Goal: Information Seeking & Learning: Find specific fact

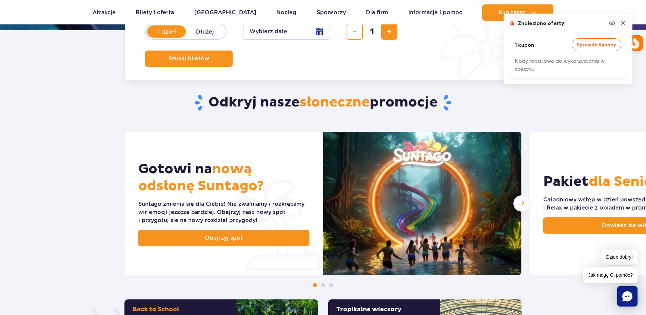
scroll to position [204, 0]
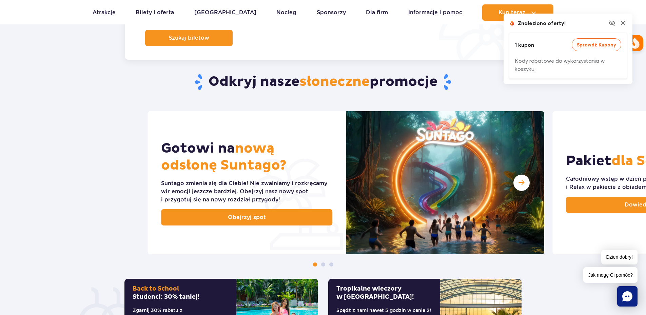
click at [218, 184] on div "Suntago zmienia się dla Ciebie! Nie zwalniamy i rozkręcamy wir emocji jeszcze b…" at bounding box center [246, 191] width 171 height 24
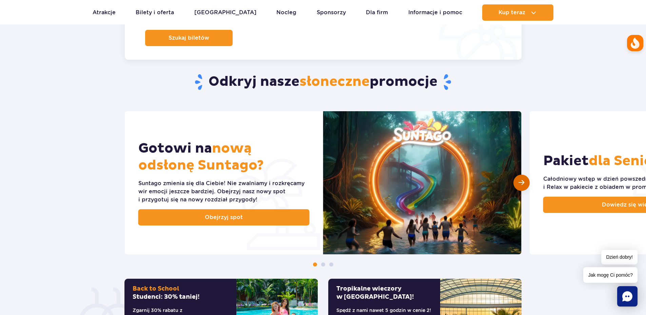
click at [526, 186] on div "Następny slajd" at bounding box center [522, 183] width 16 height 16
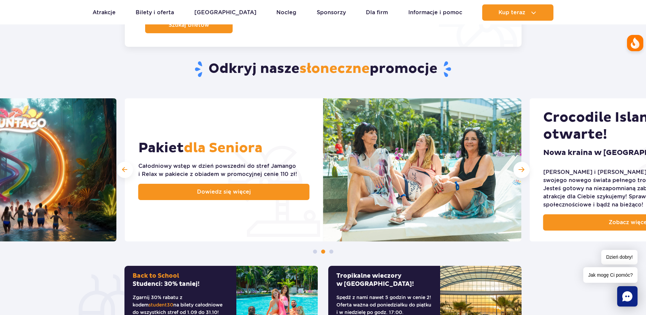
scroll to position [373, 0]
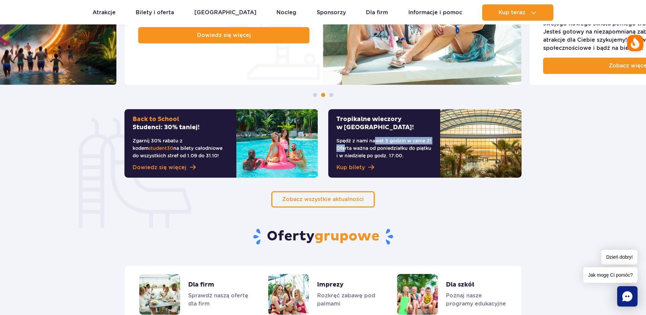
drag, startPoint x: 421, startPoint y: 136, endPoint x: 352, endPoint y: 138, distance: 68.9
click at [352, 138] on div "Tropikalne wieczory w Suntago! Spędź z nami nawet 5 godzin w cenie 2! Oferta wa…" at bounding box center [384, 143] width 112 height 69
click at [352, 138] on p "Spędź z nami nawet 5 godzin w cenie 2! Oferta ważna od poniedziałku do piątku i…" at bounding box center [385, 148] width 96 height 22
drag, startPoint x: 342, startPoint y: 152, endPoint x: 401, endPoint y: 148, distance: 58.9
click at [400, 148] on p "Spędź z nami nawet 5 godzin w cenie 2! Oferta ważna od poniedziałku do piątku i…" at bounding box center [385, 148] width 96 height 22
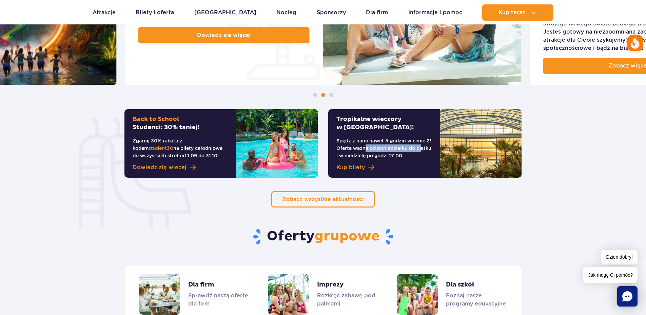
click at [401, 148] on p "Spędź z nami nawet 5 godzin w cenie 2! Oferta ważna od poniedziałku do piątku i…" at bounding box center [385, 148] width 96 height 22
drag, startPoint x: 398, startPoint y: 152, endPoint x: 408, endPoint y: 152, distance: 10.2
click at [405, 152] on p "Spędź z nami nawet 5 godzin w cenie 2! Oferta ważna od poniedziałku do piątku i…" at bounding box center [385, 148] width 96 height 22
click at [408, 152] on p "Spędź z nami nawet 5 godzin w cenie 2! Oferta ważna od poniedziałku do piątku i…" at bounding box center [385, 148] width 96 height 22
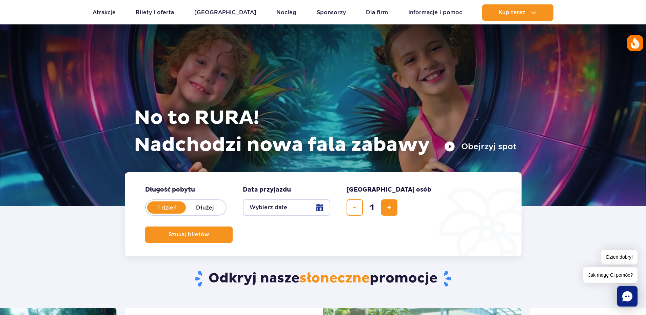
scroll to position [0, 0]
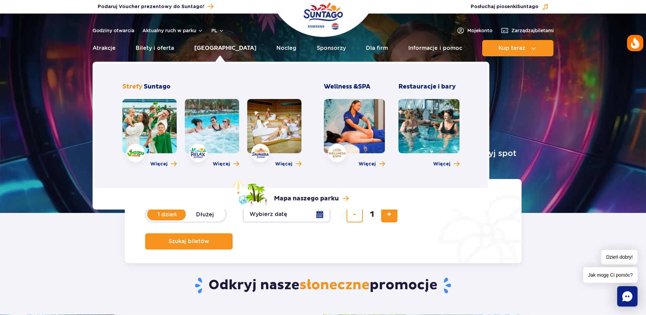
click at [231, 47] on link "[GEOGRAPHIC_DATA]" at bounding box center [225, 48] width 62 height 16
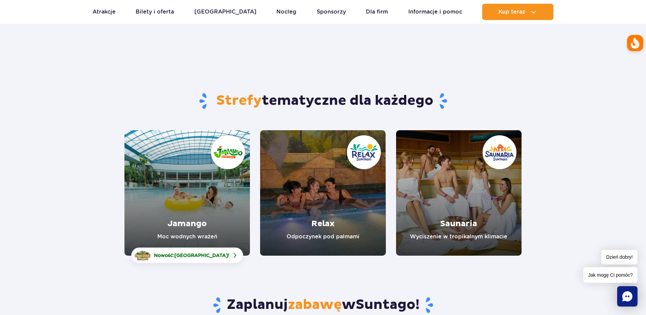
scroll to position [34, 0]
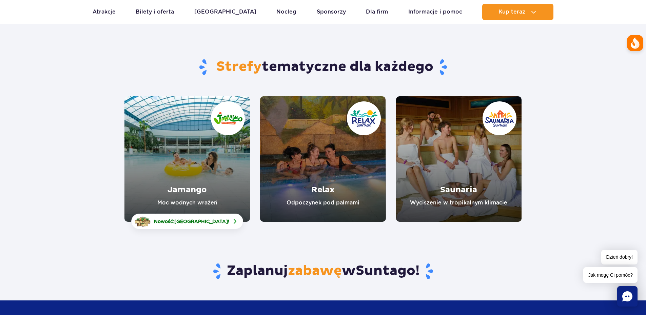
click at [205, 164] on link "Jamango" at bounding box center [188, 159] width 126 height 126
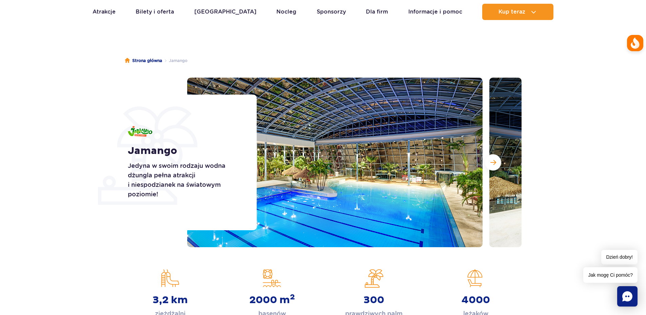
scroll to position [34, 0]
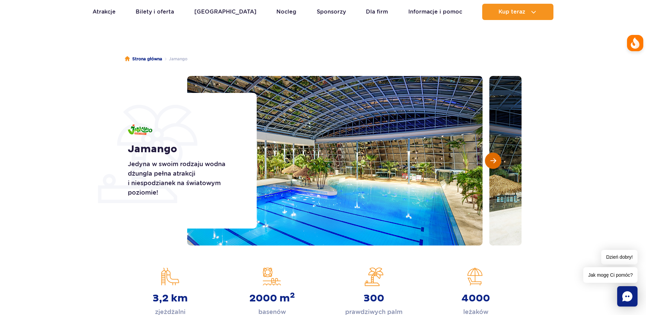
click at [495, 159] on span "Następny slajd" at bounding box center [494, 161] width 6 height 6
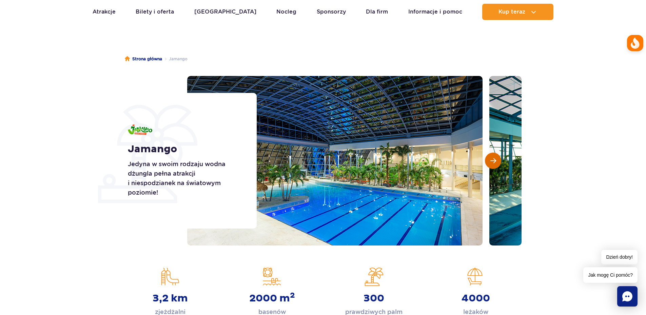
click at [495, 159] on span "Następny slajd" at bounding box center [494, 161] width 6 height 6
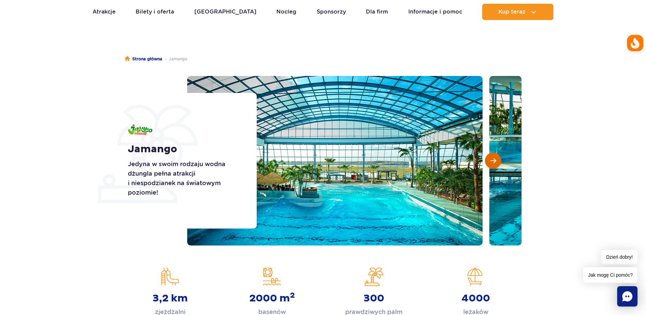
click at [495, 159] on span "Następny slajd" at bounding box center [494, 161] width 6 height 6
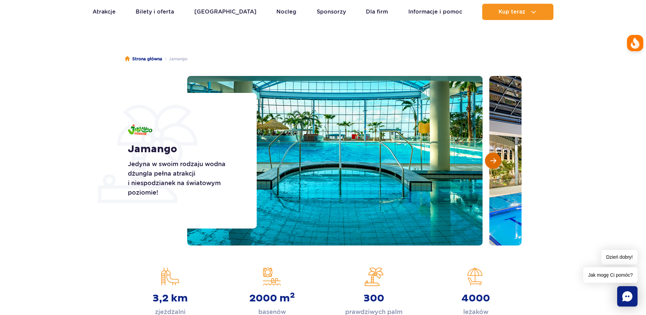
click at [495, 159] on span "Następny slajd" at bounding box center [494, 161] width 6 height 6
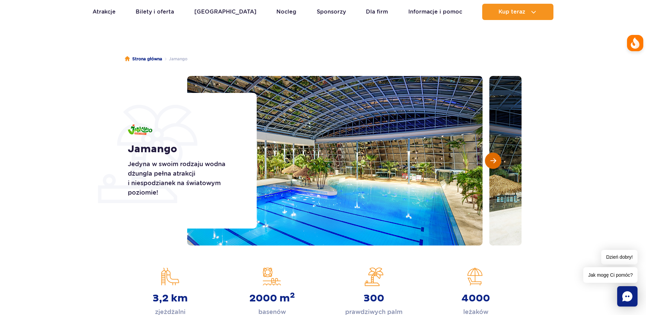
click at [495, 159] on span "Następny slajd" at bounding box center [494, 161] width 6 height 6
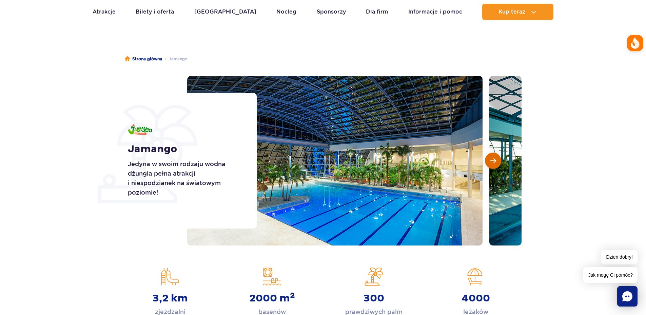
click at [495, 159] on span "Następny slajd" at bounding box center [494, 161] width 6 height 6
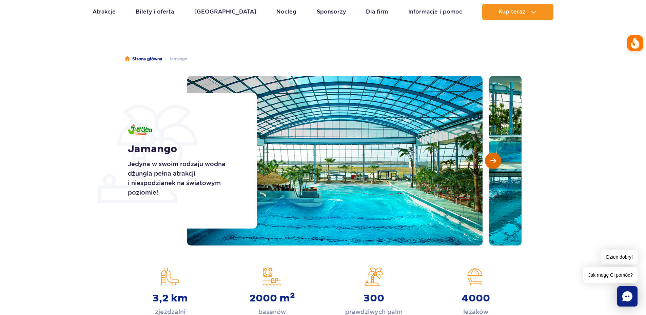
click at [495, 159] on span "Następny slajd" at bounding box center [494, 161] width 6 height 6
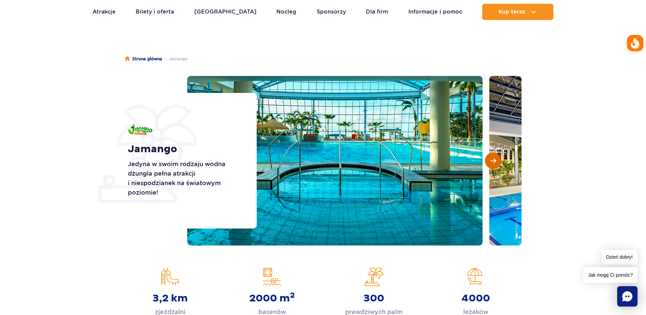
click at [495, 159] on span "Następny slajd" at bounding box center [494, 161] width 6 height 6
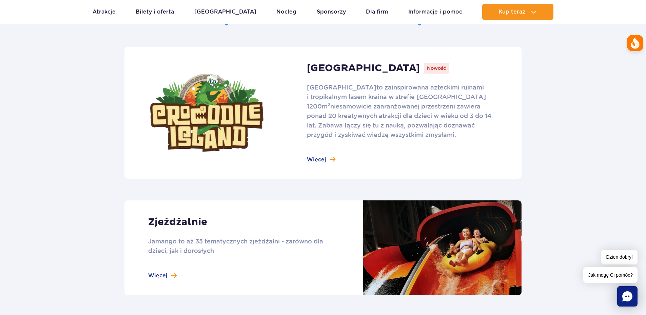
scroll to position [441, 0]
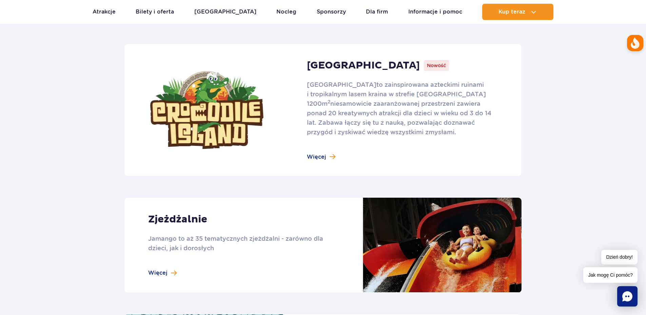
click at [315, 155] on link at bounding box center [323, 110] width 397 height 132
click at [172, 272] on link at bounding box center [323, 245] width 397 height 95
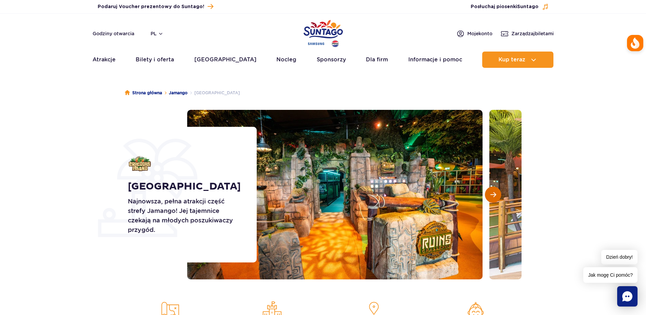
click at [496, 195] on span "Następny slajd" at bounding box center [494, 195] width 6 height 6
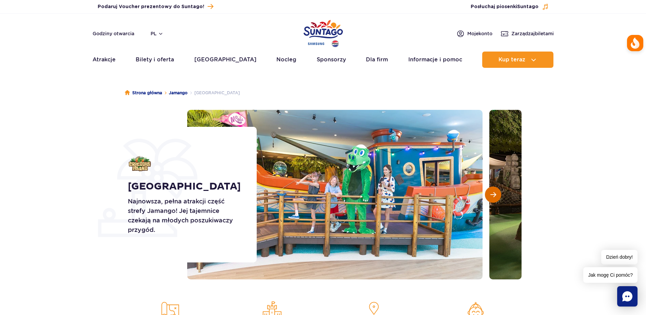
click at [495, 195] on span "Następny slajd" at bounding box center [494, 195] width 6 height 6
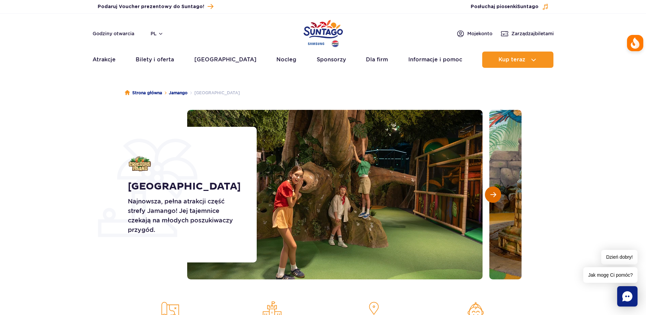
click at [495, 195] on span "Następny slajd" at bounding box center [494, 195] width 6 height 6
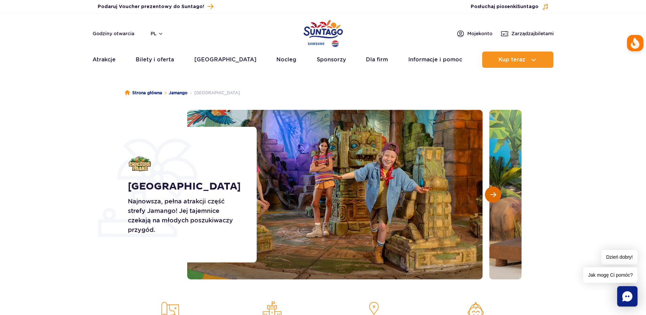
click at [495, 195] on span "Następny slajd" at bounding box center [494, 195] width 6 height 6
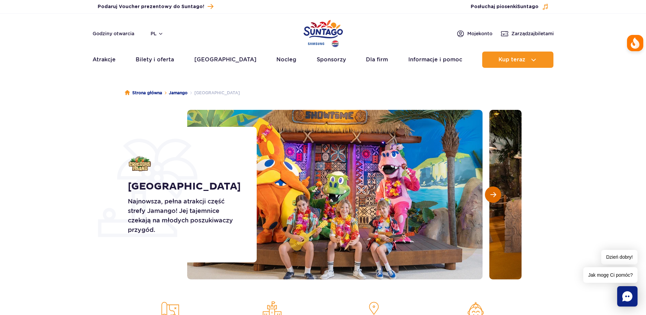
click at [495, 195] on span "Następny slajd" at bounding box center [494, 195] width 6 height 6
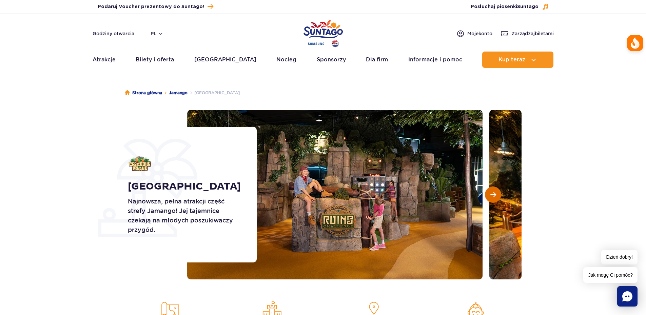
click at [495, 195] on span "Następny slajd" at bounding box center [494, 195] width 6 height 6
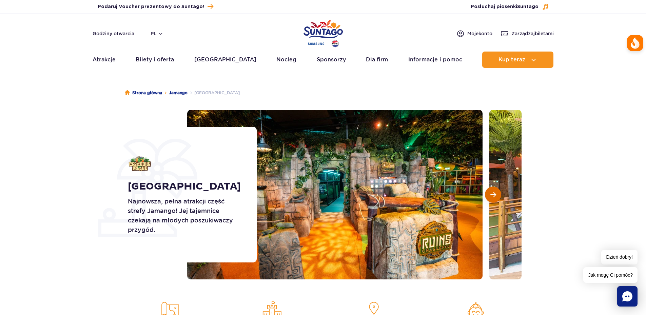
click at [495, 195] on span "Następny slajd" at bounding box center [494, 195] width 6 height 6
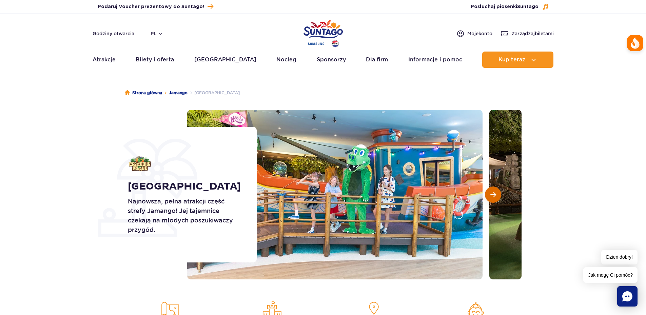
click at [495, 195] on span "Następny slajd" at bounding box center [494, 195] width 6 height 6
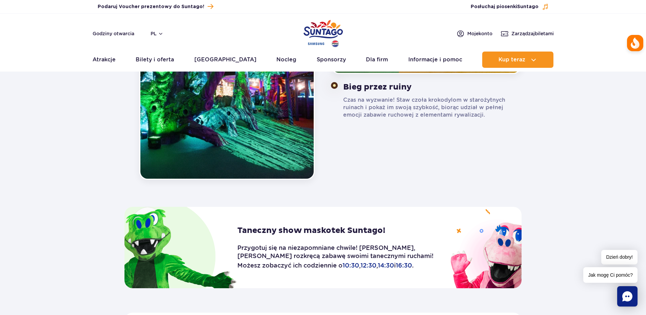
scroll to position [780, 0]
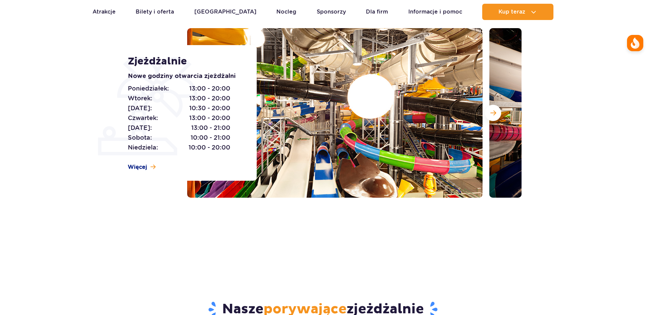
scroll to position [34, 0]
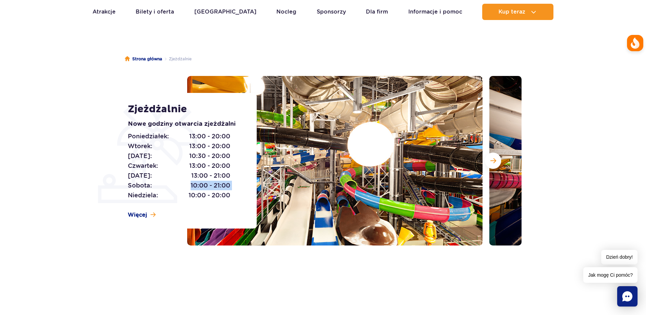
drag, startPoint x: 189, startPoint y: 185, endPoint x: 235, endPoint y: 185, distance: 46.1
click at [235, 185] on div "[DATE]: 13:00 - 20:00 [DATE]: 13:00 - 20:00 [DATE]: 10:30 - 20:00 [DATE]: 13:00…" at bounding box center [185, 166] width 114 height 69
drag, startPoint x: 189, startPoint y: 186, endPoint x: 231, endPoint y: 186, distance: 42.1
click at [231, 186] on div "Poniedziałek: 13:00 - 20:00 Wtorek: 13:00 - 20:00 Środa: 10:30 - 20:00 Czwartek…" at bounding box center [185, 166] width 114 height 69
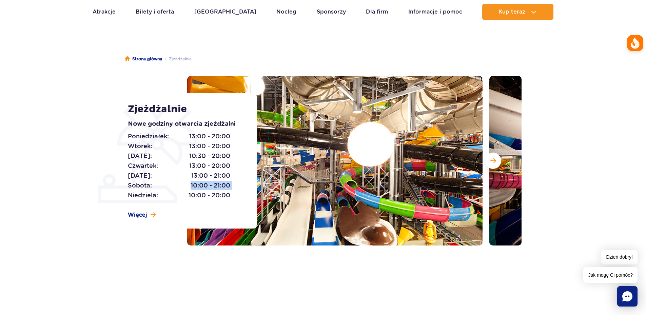
click at [231, 186] on div "Poniedziałek: 13:00 - 20:00 Wtorek: 13:00 - 20:00 Środa: 10:30 - 20:00 Czwartek…" at bounding box center [185, 166] width 114 height 69
drag, startPoint x: 214, startPoint y: 184, endPoint x: 187, endPoint y: 185, distance: 27.5
click at [187, 185] on p "Sobota: 10:00 - 21:00" at bounding box center [179, 185] width 102 height 9
drag, startPoint x: 192, startPoint y: 175, endPoint x: 232, endPoint y: 175, distance: 40.7
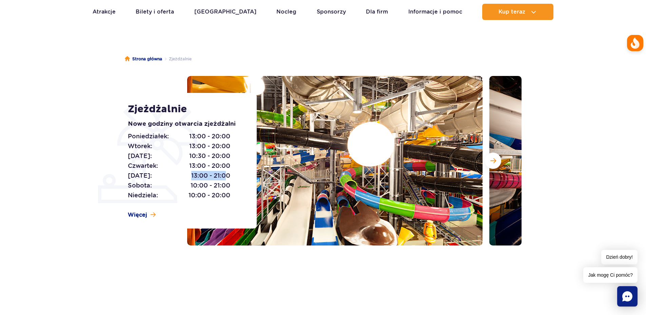
click at [232, 175] on div "Poniedziałek: 13:00 - 20:00 Wtorek: 13:00 - 20:00 Środa: 10:30 - 20:00 Czwartek…" at bounding box center [185, 166] width 114 height 69
click at [233, 175] on div "Poniedziałek: 13:00 - 20:00 Wtorek: 13:00 - 20:00 Środa: 10:30 - 20:00 Czwartek…" at bounding box center [185, 166] width 114 height 69
drag, startPoint x: 200, startPoint y: 174, endPoint x: 170, endPoint y: 174, distance: 29.5
click at [171, 174] on p "Piątek: 13:00 - 21:00" at bounding box center [179, 175] width 102 height 9
click at [170, 174] on p "Piątek: 13:00 - 21:00" at bounding box center [179, 175] width 102 height 9
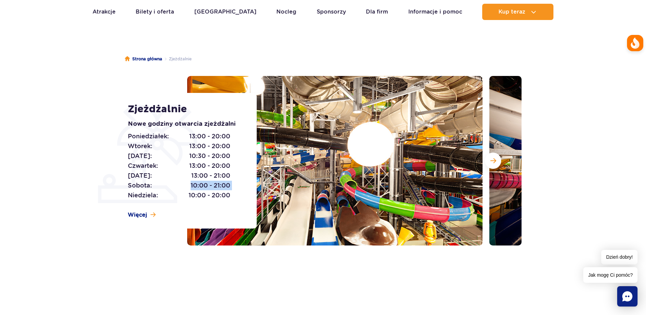
drag, startPoint x: 186, startPoint y: 185, endPoint x: 241, endPoint y: 186, distance: 54.3
click at [241, 186] on div "Poniedziałek: 13:00 - 20:00 Wtorek: 13:00 - 20:00 Środa: 10:30 - 20:00 Czwartek…" at bounding box center [185, 166] width 114 height 69
drag, startPoint x: 234, startPoint y: 186, endPoint x: 186, endPoint y: 183, distance: 47.6
click at [186, 183] on div "Poniedziałek: 13:00 - 20:00 Wtorek: 13:00 - 20:00 Środa: 10:30 - 20:00 Czwartek…" at bounding box center [185, 166] width 114 height 69
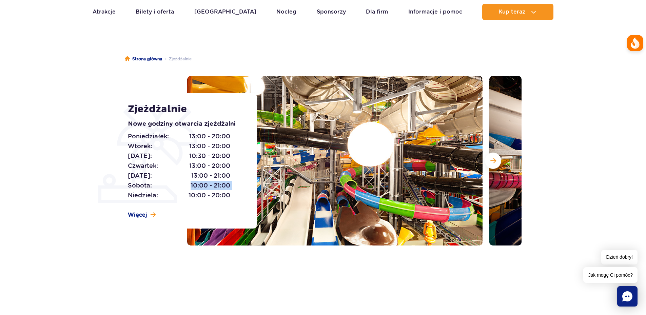
click at [186, 183] on p "Sobota: 10:00 - 21:00" at bounding box center [179, 185] width 102 height 9
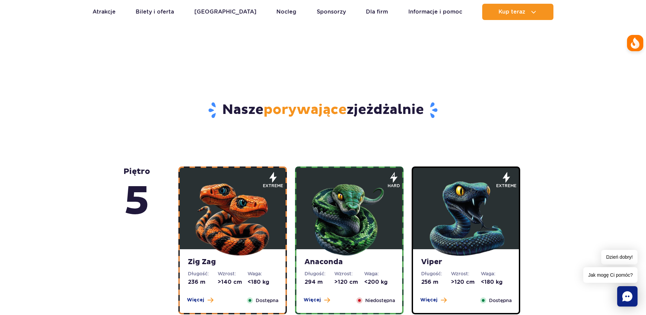
scroll to position [305, 0]
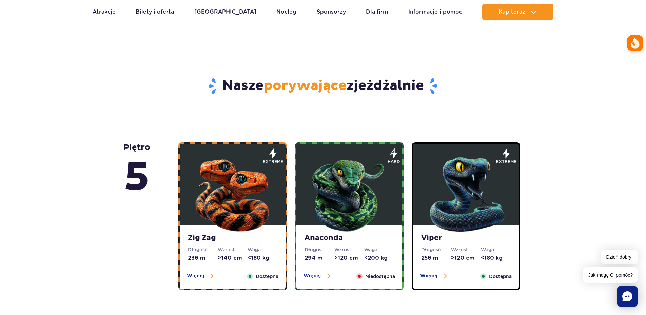
click at [267, 192] on img at bounding box center [232, 192] width 81 height 81
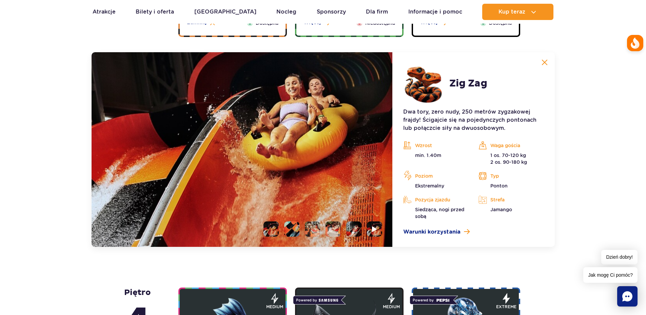
scroll to position [570, 0]
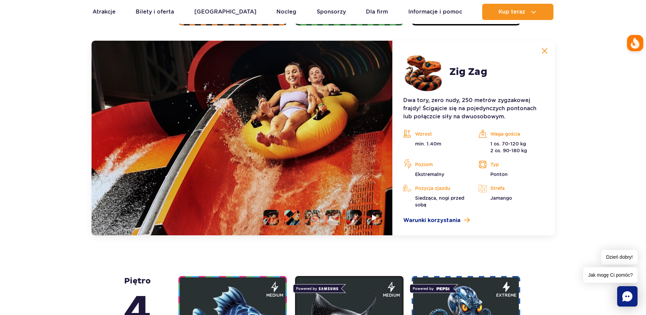
click at [290, 217] on li at bounding box center [291, 217] width 15 height 15
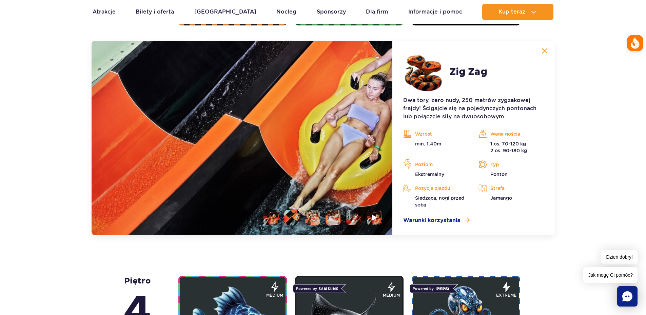
click at [312, 217] on li at bounding box center [312, 217] width 15 height 15
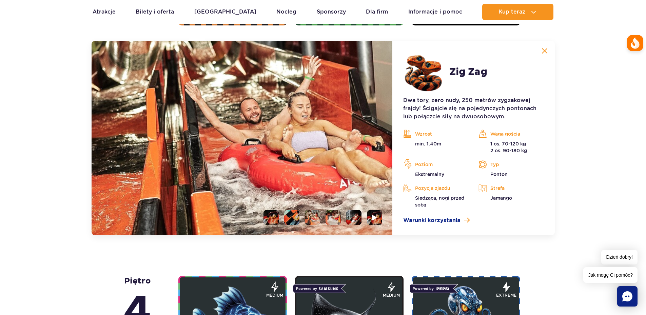
click at [328, 217] on li at bounding box center [333, 217] width 15 height 15
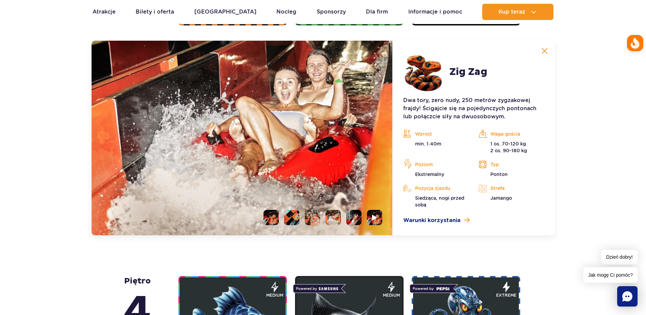
click at [355, 220] on li at bounding box center [353, 217] width 15 height 15
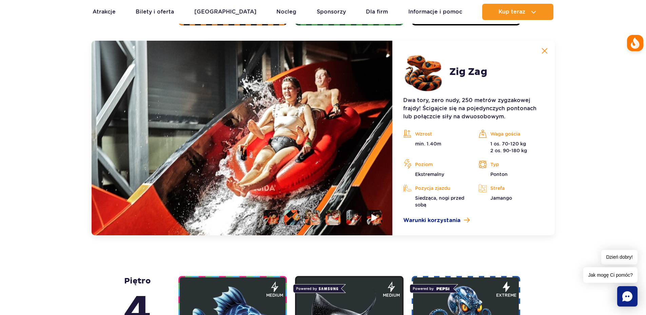
click at [372, 220] on img at bounding box center [375, 218] width 6 height 8
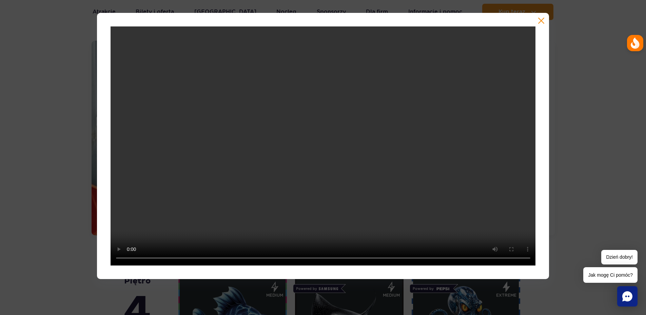
click at [545, 21] on button "button" at bounding box center [541, 20] width 7 height 7
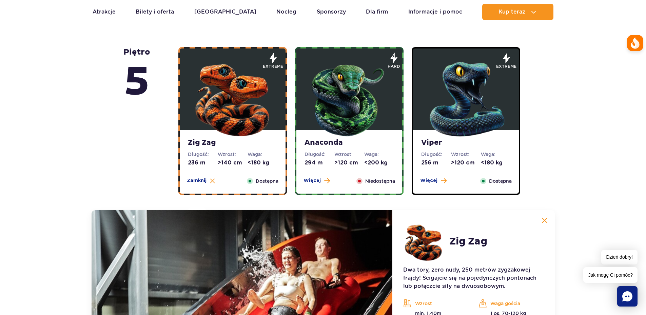
click at [375, 104] on img at bounding box center [349, 97] width 81 height 81
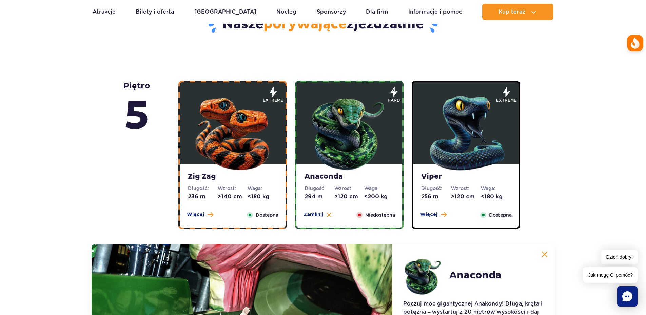
click at [441, 138] on img at bounding box center [465, 131] width 81 height 81
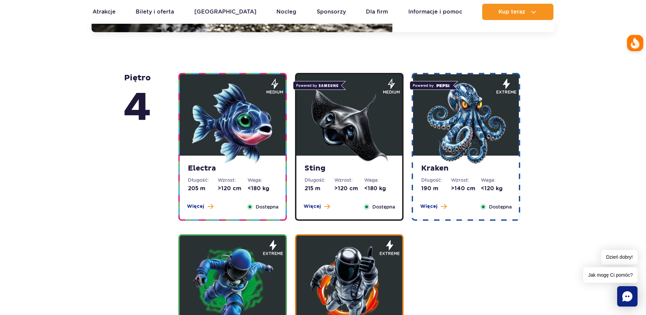
scroll to position [774, 0]
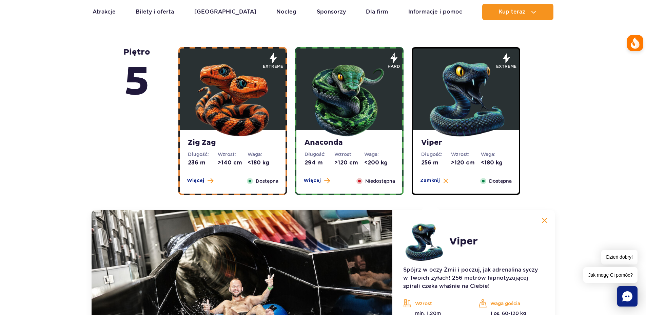
click at [230, 105] on img at bounding box center [232, 97] width 81 height 81
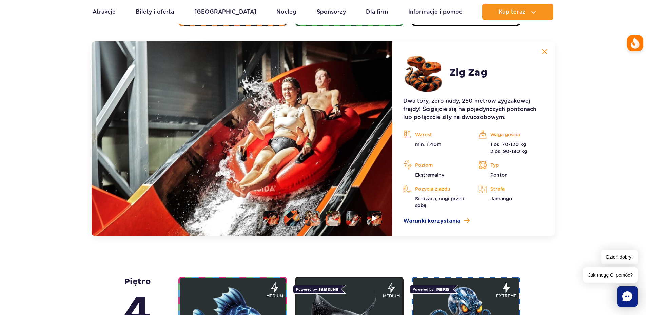
scroll to position [570, 0]
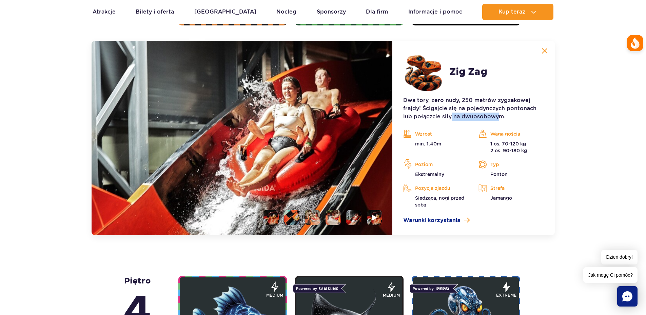
click at [500, 118] on p "Dwa tory, zero nudy, 250 metrów zygzakowej frajdy! Ścigajcie się na pojedynczyc…" at bounding box center [473, 108] width 140 height 24
click at [310, 217] on li at bounding box center [312, 217] width 15 height 15
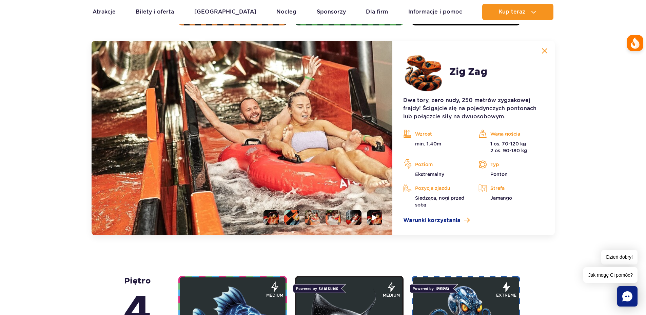
click at [333, 217] on li at bounding box center [333, 217] width 15 height 15
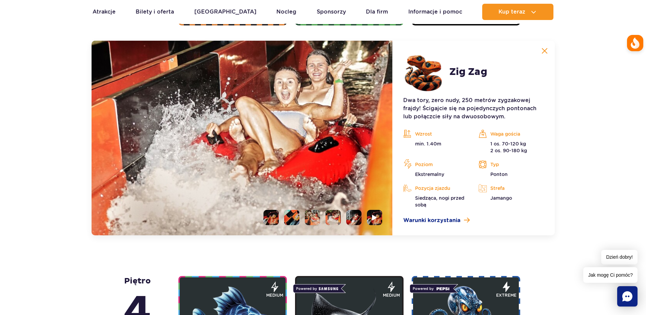
click at [356, 218] on li at bounding box center [353, 217] width 15 height 15
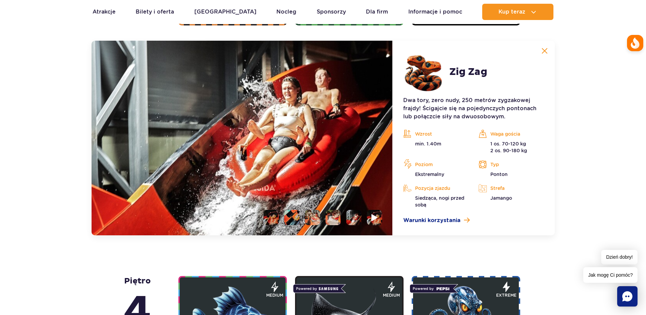
click at [376, 219] on img at bounding box center [375, 218] width 6 height 8
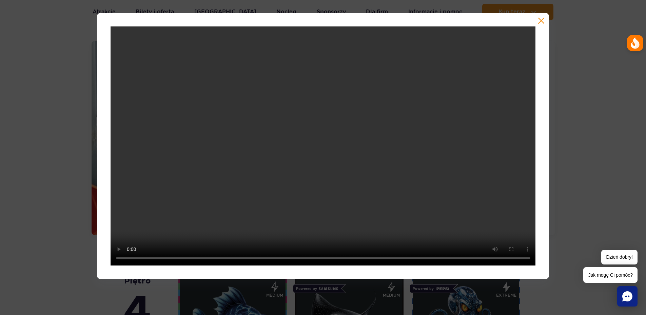
click at [537, 18] on div at bounding box center [323, 146] width 453 height 266
click at [542, 23] on button "button" at bounding box center [541, 20] width 7 height 7
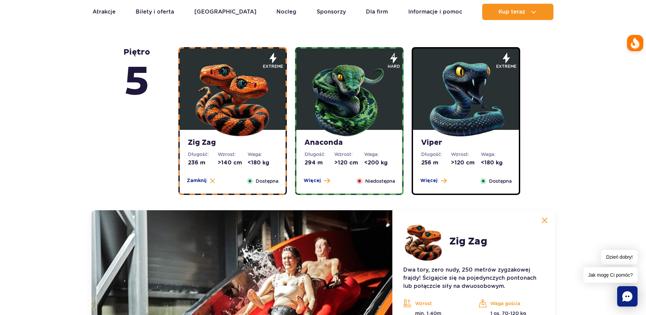
click at [344, 92] on img at bounding box center [349, 97] width 81 height 81
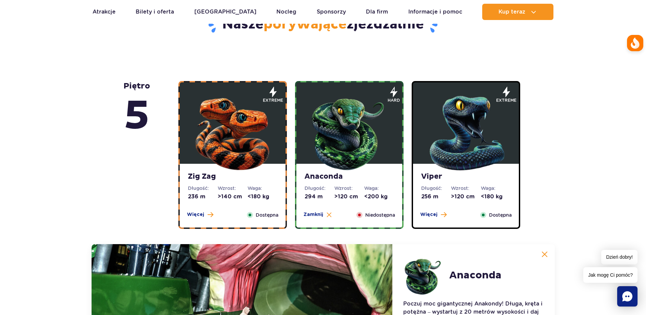
click at [461, 113] on img at bounding box center [465, 131] width 81 height 81
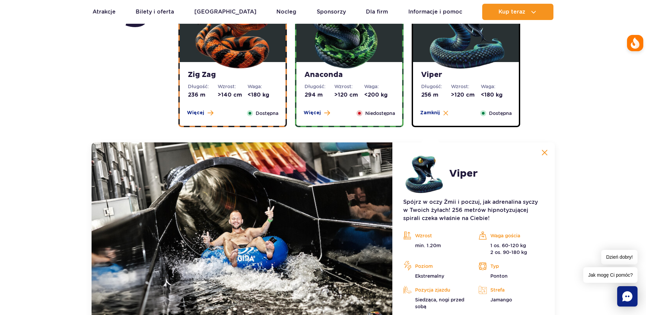
click at [382, 57] on img at bounding box center [349, 29] width 81 height 81
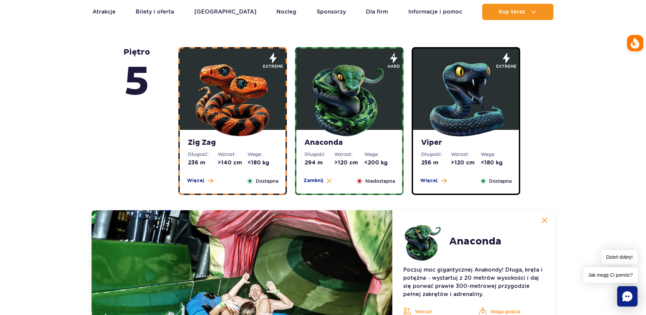
click at [473, 108] on img at bounding box center [465, 97] width 81 height 81
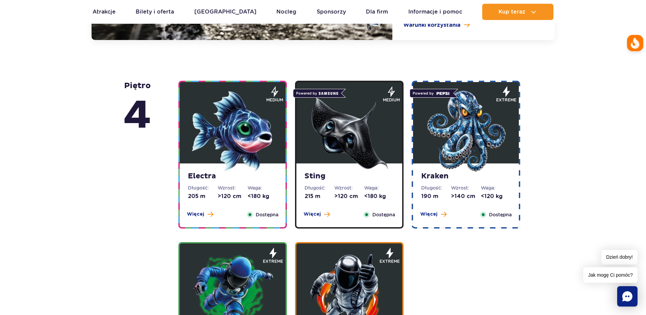
scroll to position [774, 0]
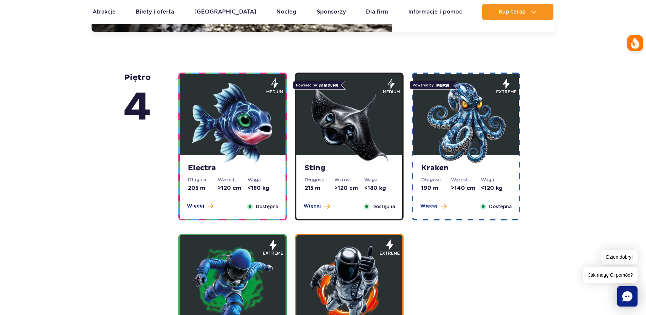
click at [248, 128] on img at bounding box center [232, 122] width 81 height 81
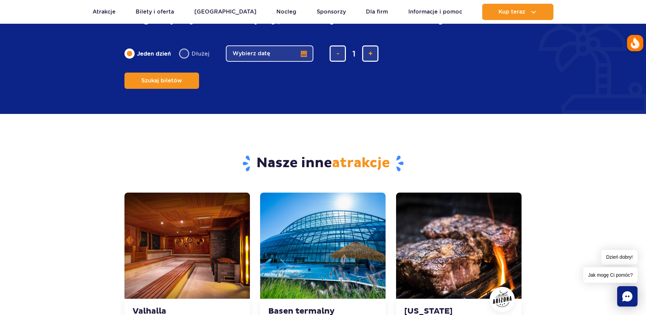
scroll to position [2387, 0]
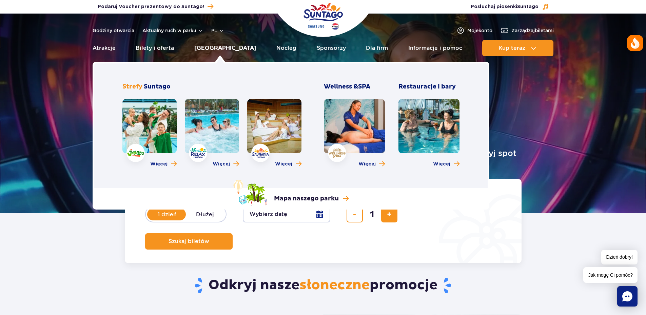
click at [218, 49] on link "[GEOGRAPHIC_DATA]" at bounding box center [225, 48] width 62 height 16
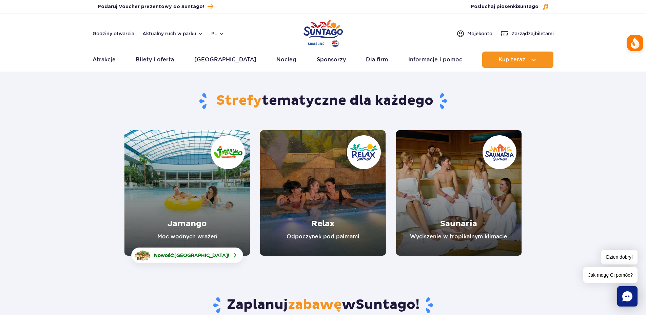
click at [336, 185] on link "Relax" at bounding box center [323, 193] width 126 height 126
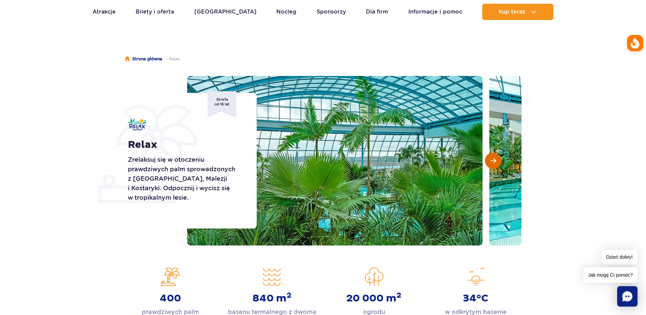
click at [497, 165] on button "Następny slajd" at bounding box center [493, 161] width 16 height 16
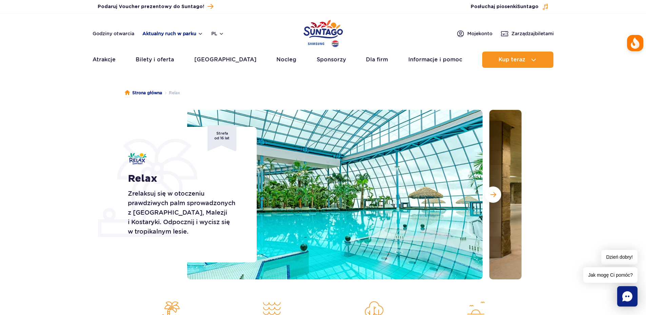
click at [178, 34] on button "Aktualny ruch w parku" at bounding box center [172, 33] width 61 height 5
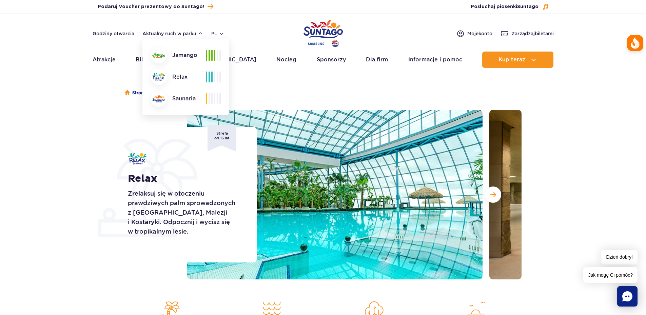
click at [263, 82] on ul "Strona główna Relax" at bounding box center [323, 93] width 397 height 34
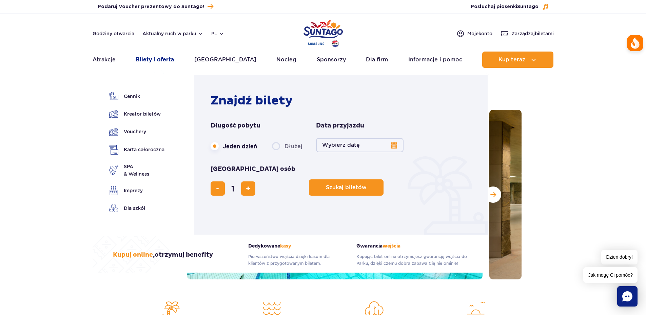
click at [150, 57] on link "Bilety i oferta" at bounding box center [155, 60] width 38 height 16
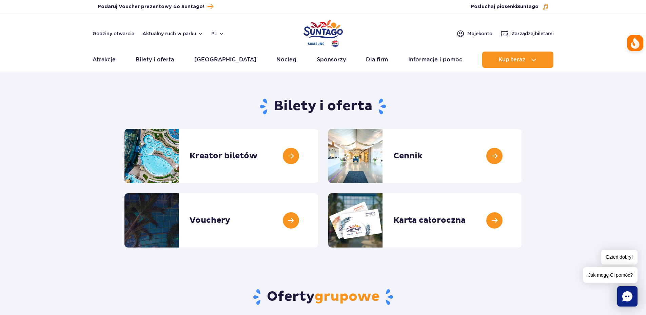
click at [314, 31] on img "Park of Poland" at bounding box center [323, 33] width 39 height 31
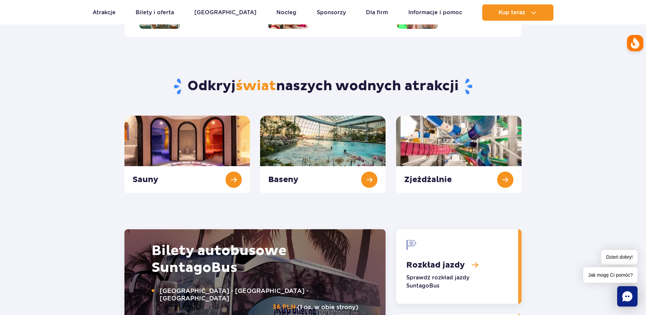
scroll to position [645, 0]
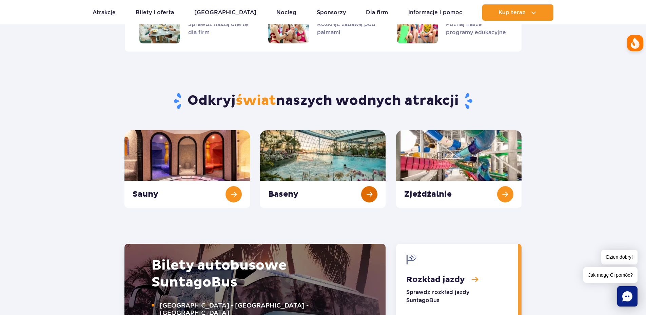
click at [317, 165] on link "Baseny" at bounding box center [323, 169] width 126 height 78
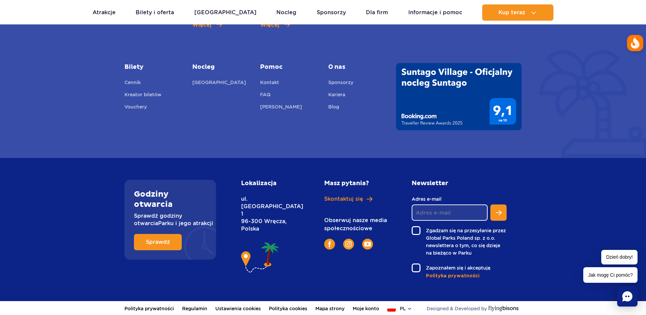
scroll to position [2458, 0]
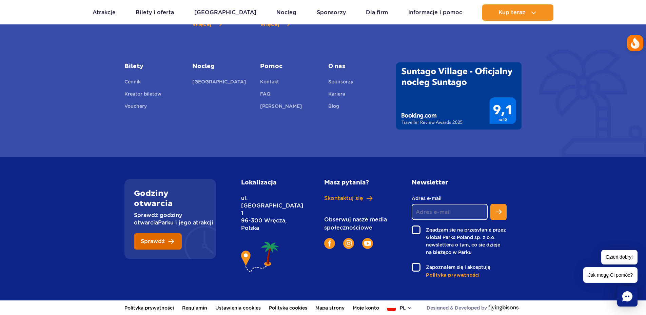
click at [160, 241] on span "Sprawdź" at bounding box center [153, 241] width 24 height 5
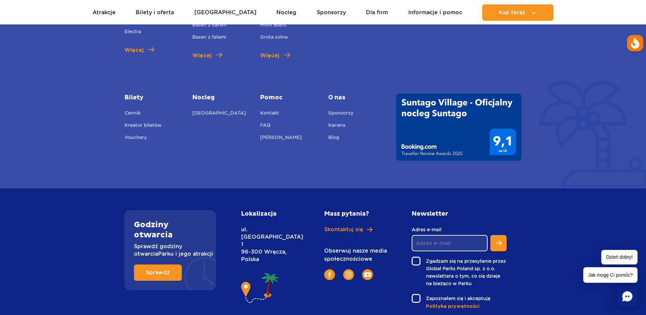
scroll to position [2424, 0]
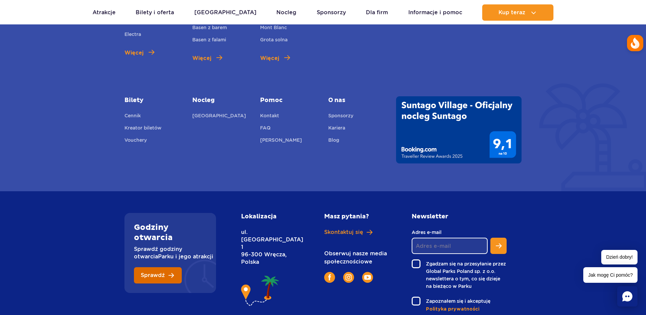
click at [157, 273] on span "Sprawdź" at bounding box center [153, 275] width 24 height 5
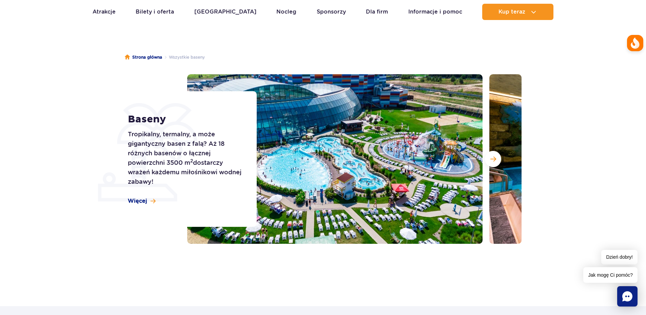
scroll to position [34, 0]
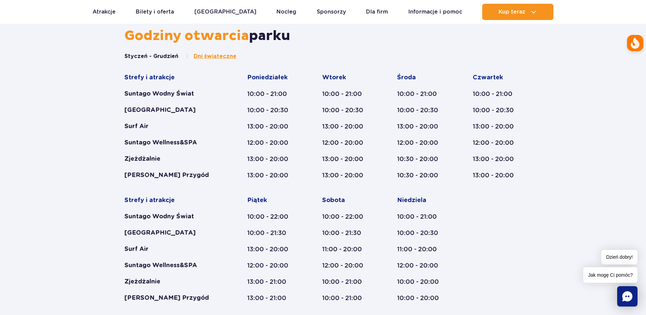
scroll to position [348, 0]
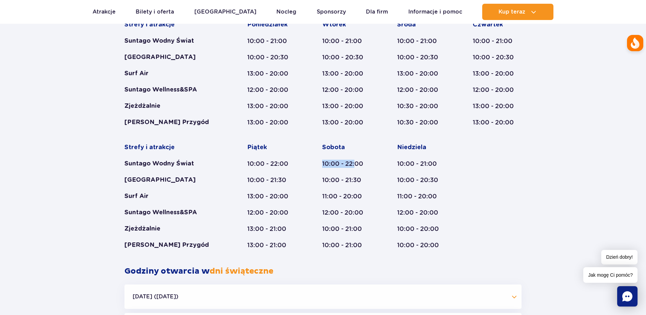
drag, startPoint x: 323, startPoint y: 162, endPoint x: 355, endPoint y: 164, distance: 31.9
click at [355, 164] on div "10:00 - 22:00" at bounding box center [346, 164] width 49 height 8
click at [357, 164] on div "10:00 - 22:00" at bounding box center [346, 164] width 49 height 8
drag, startPoint x: 365, startPoint y: 164, endPoint x: 323, endPoint y: 165, distance: 41.7
click at [323, 165] on div "10:00 - 22:00" at bounding box center [346, 164] width 49 height 8
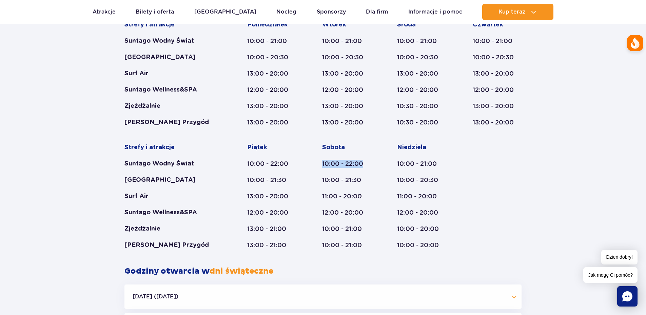
click at [323, 165] on div "10:00 - 22:00" at bounding box center [346, 164] width 49 height 8
drag, startPoint x: 321, startPoint y: 179, endPoint x: 366, endPoint y: 181, distance: 45.2
click at [366, 181] on div "Strefy i atrakcje Suntago Wodny Świat Crocodile Island Surf Air Suntago Wellnes…" at bounding box center [323, 135] width 397 height 229
click at [366, 181] on div "10:00 - 21:30" at bounding box center [346, 180] width 49 height 8
drag, startPoint x: 362, startPoint y: 198, endPoint x: 327, endPoint y: 196, distance: 35.0
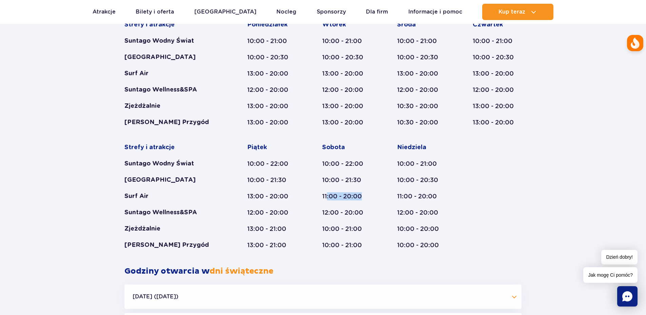
click at [327, 196] on div "11:00 - 20:00" at bounding box center [346, 196] width 49 height 8
drag, startPoint x: 324, startPoint y: 215, endPoint x: 346, endPoint y: 217, distance: 22.1
click at [343, 216] on div "12:00 - 20:00" at bounding box center [346, 213] width 49 height 8
click at [346, 217] on div "12:00 - 20:00" at bounding box center [346, 213] width 49 height 8
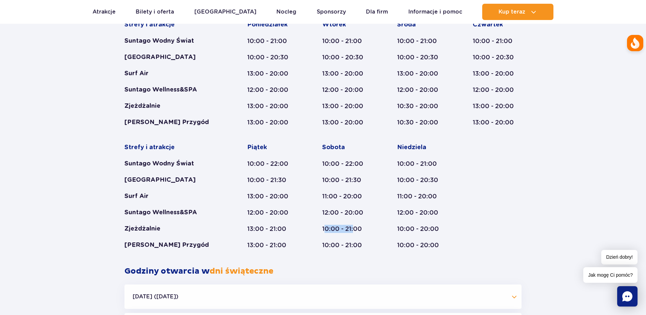
drag, startPoint x: 345, startPoint y: 228, endPoint x: 361, endPoint y: 228, distance: 16.6
click at [357, 228] on div "[DATE] 10:00 - 22:00 10:00 - 21:30 11:00 - 20:00 12:00 - 20:00 10:00 - 21:00 10…" at bounding box center [346, 197] width 49 height 106
click at [361, 228] on div "10:00 - 21:00" at bounding box center [346, 229] width 49 height 8
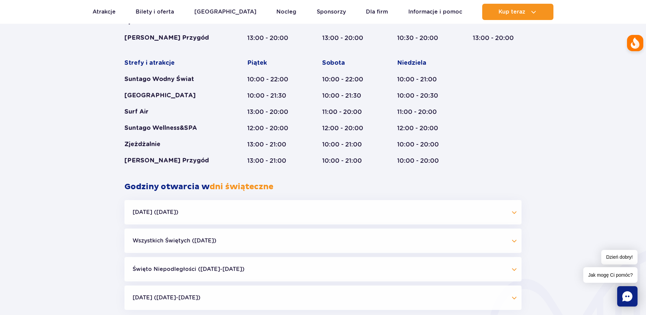
scroll to position [450, 0]
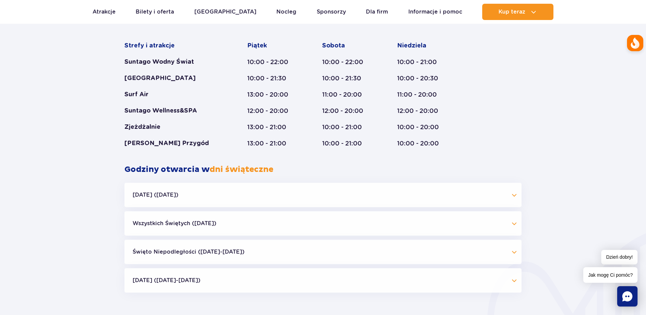
click at [511, 223] on button "Wszystkich Świętych ([DATE])" at bounding box center [323, 223] width 397 height 24
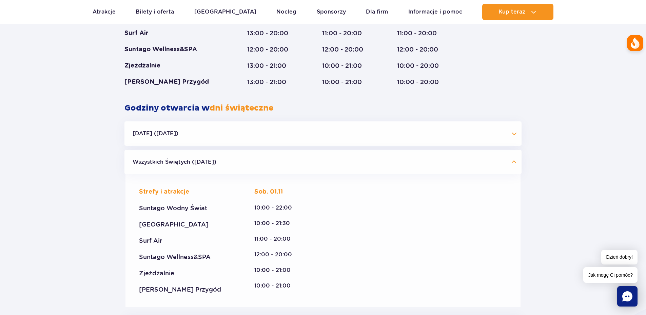
scroll to position [518, 0]
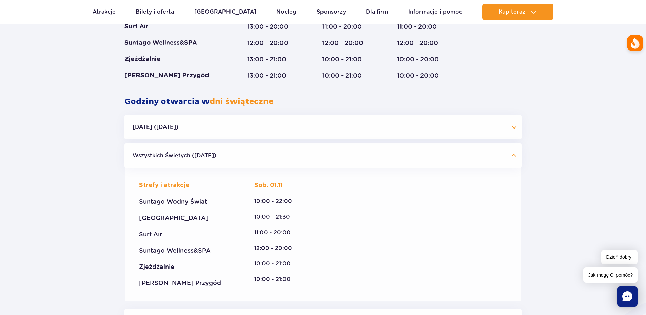
click at [511, 158] on button "Wszystkich Świętych ([DATE])" at bounding box center [323, 156] width 397 height 24
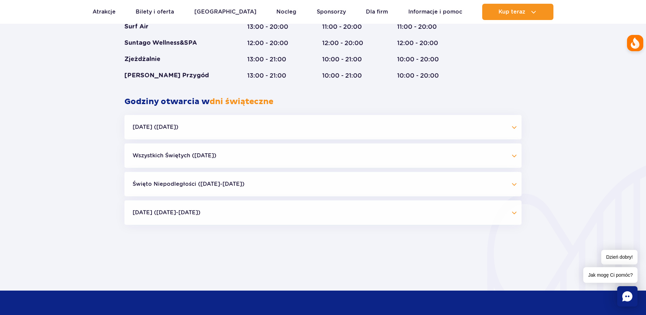
click at [514, 129] on button "[DATE] ([DATE])" at bounding box center [323, 127] width 397 height 24
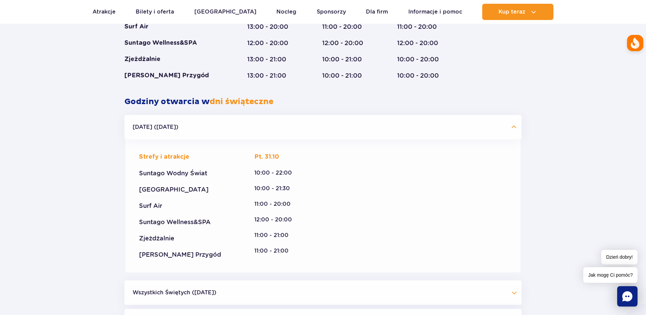
click at [514, 129] on button "[DATE] ([DATE])" at bounding box center [323, 127] width 397 height 24
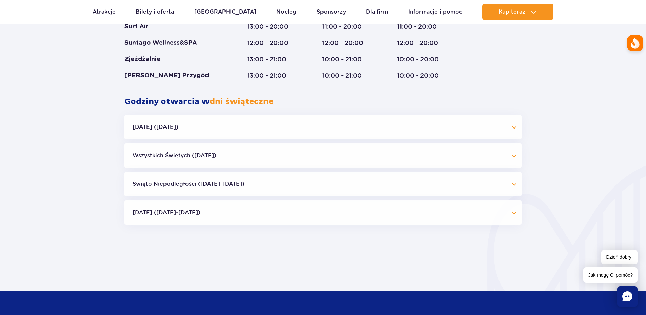
click at [513, 157] on button "Wszystkich Świętych ([DATE])" at bounding box center [323, 156] width 397 height 24
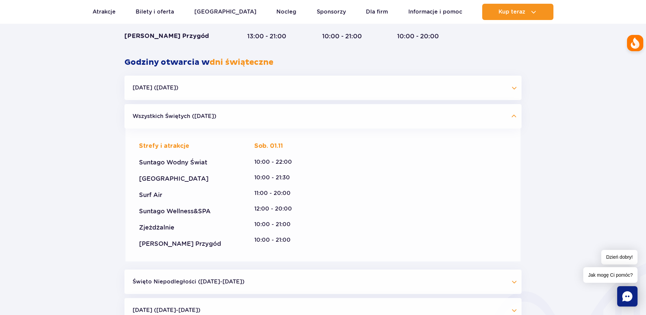
scroll to position [552, 0]
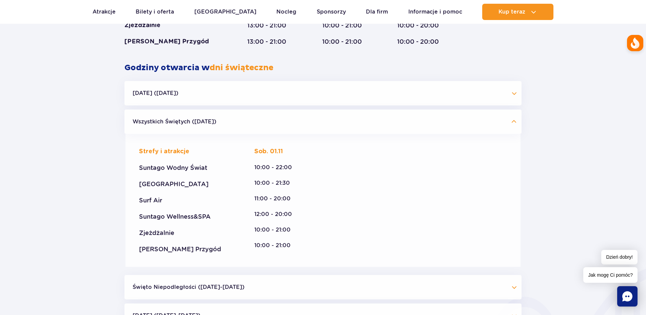
click at [510, 130] on button "Wszystkich Świętych ([DATE])" at bounding box center [323, 122] width 397 height 24
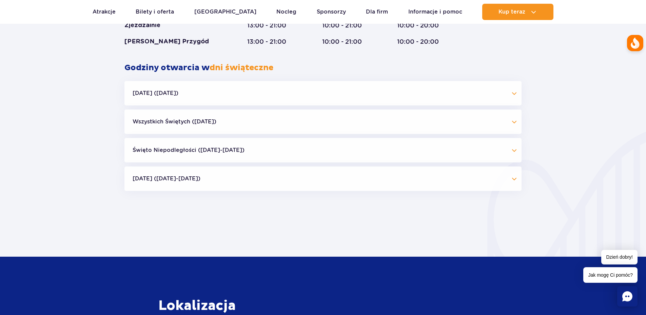
click at [511, 155] on button "Święto Niepodległości ([DATE]-[DATE])" at bounding box center [323, 150] width 397 height 24
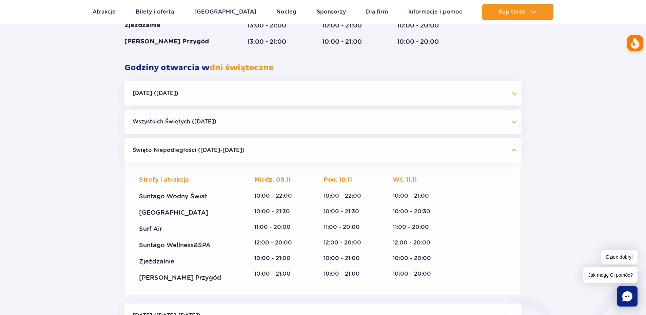
click at [513, 154] on button "Święto Niepodległości ([DATE]-[DATE])" at bounding box center [323, 150] width 397 height 24
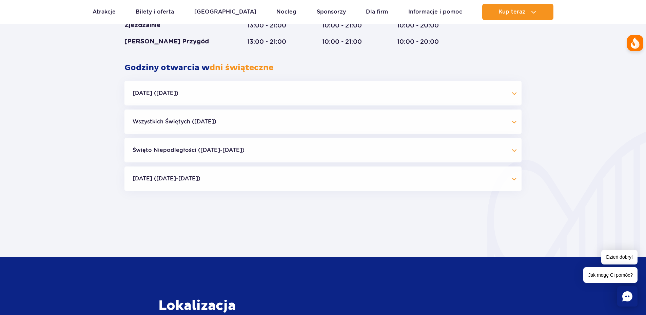
click at [513, 154] on button "Święto Niepodległości ([DATE]-[DATE])" at bounding box center [323, 150] width 397 height 24
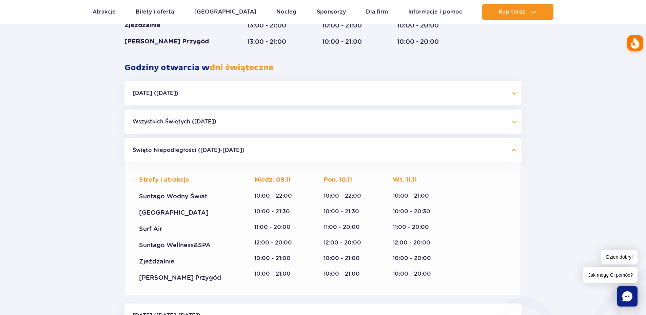
click at [513, 154] on button "Święto Niepodległości ([DATE]-[DATE])" at bounding box center [323, 150] width 397 height 24
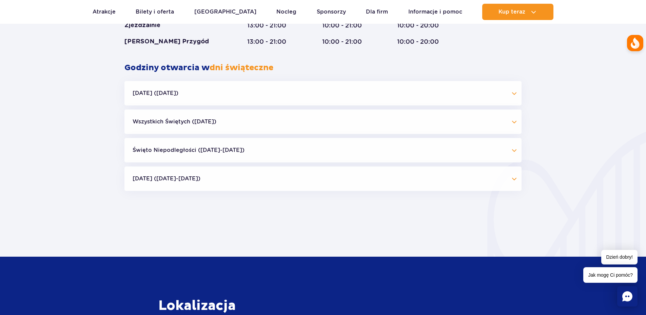
click at [513, 179] on button "[DATE] ([DATE]-[DATE])" at bounding box center [323, 179] width 397 height 24
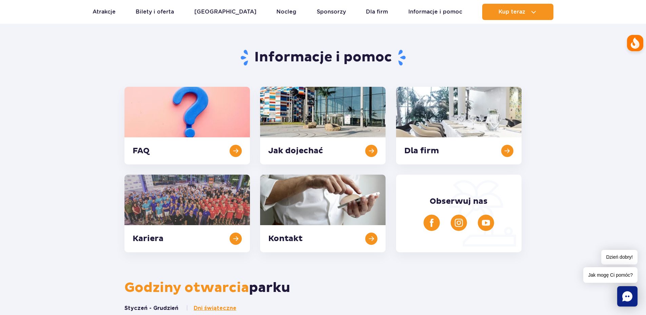
scroll to position [0, 0]
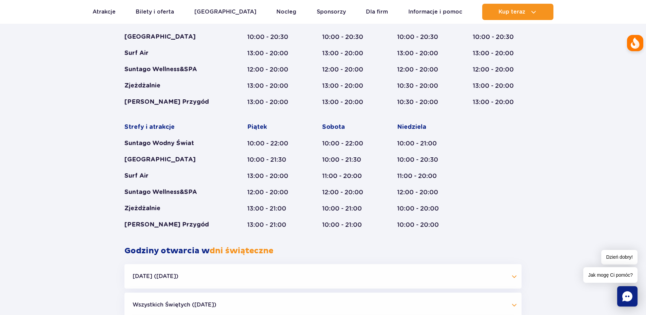
scroll to position [213, 0]
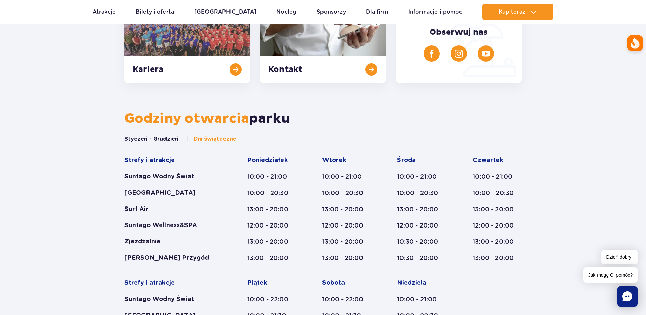
drag, startPoint x: 127, startPoint y: 141, endPoint x: 166, endPoint y: 138, distance: 39.5
click at [165, 138] on button "Styczeń - Grudzień" at bounding box center [152, 138] width 54 height 7
click at [168, 138] on button "Styczeń - Grudzień" at bounding box center [152, 138] width 54 height 7
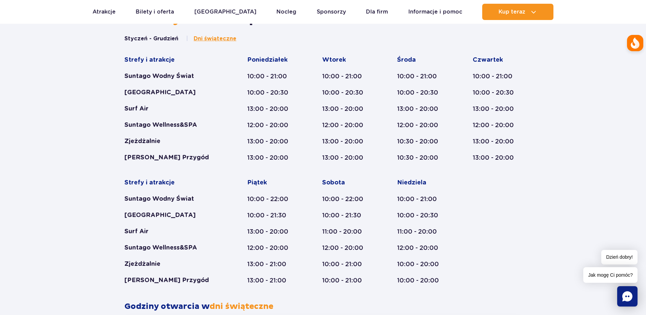
scroll to position [314, 0]
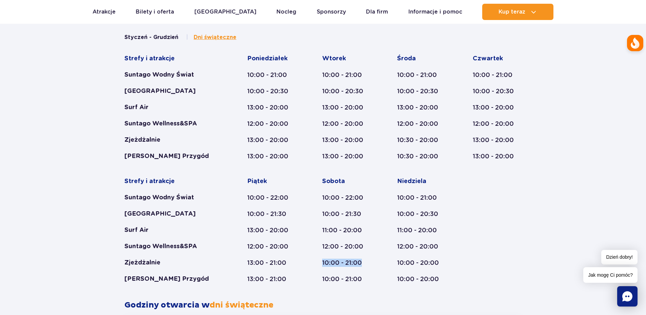
drag, startPoint x: 362, startPoint y: 263, endPoint x: 320, endPoint y: 261, distance: 41.8
click at [321, 261] on div "Strefy i atrakcje Suntago Wodny Świat Crocodile Island Surf Air Suntago Wellnes…" at bounding box center [323, 169] width 397 height 229
click at [320, 261] on div "Strefy i atrakcje Suntago Wodny Świat Crocodile Island Surf Air Suntago Wellnes…" at bounding box center [323, 169] width 397 height 229
drag, startPoint x: 361, startPoint y: 263, endPoint x: 323, endPoint y: 262, distance: 38.0
click at [323, 262] on div "10:00 - 21:00" at bounding box center [346, 263] width 49 height 8
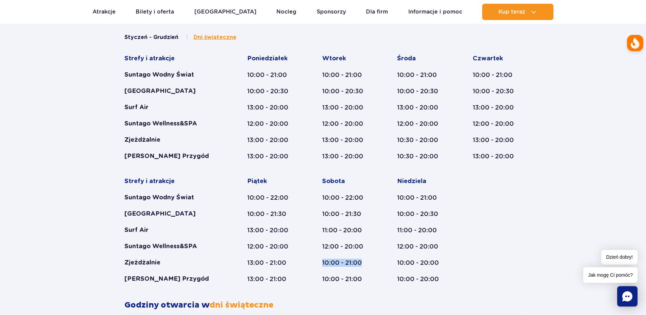
click at [323, 262] on div "10:00 - 21:00" at bounding box center [346, 263] width 49 height 8
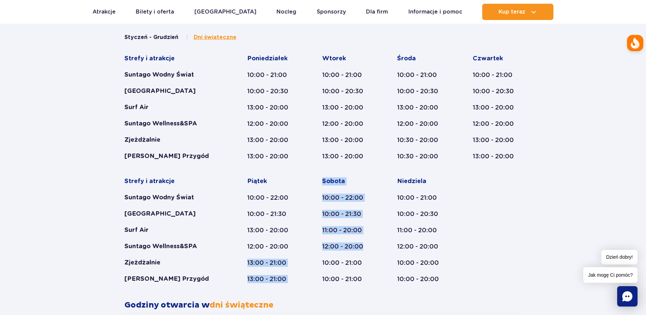
drag, startPoint x: 359, startPoint y: 247, endPoint x: 305, endPoint y: 243, distance: 54.1
click at [305, 243] on div "Strefy i atrakcje Suntago Wodny Świat Crocodile Island Surf Air Suntago Wellnes…" at bounding box center [323, 169] width 397 height 229
click at [322, 244] on div "12:00 - 20:00" at bounding box center [346, 247] width 49 height 8
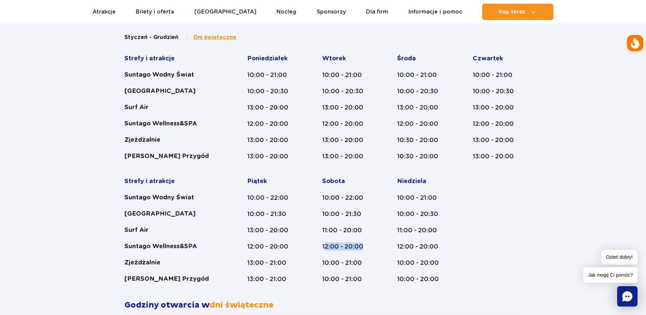
drag, startPoint x: 365, startPoint y: 247, endPoint x: 323, endPoint y: 246, distance: 42.1
click at [323, 246] on div "12:00 - 20:00" at bounding box center [346, 247] width 49 height 8
drag, startPoint x: 322, startPoint y: 229, endPoint x: 362, endPoint y: 230, distance: 40.0
click at [362, 230] on div "Strefy i atrakcje Suntago Wodny Świat Crocodile Island Surf Air Suntago Wellnes…" at bounding box center [323, 169] width 397 height 229
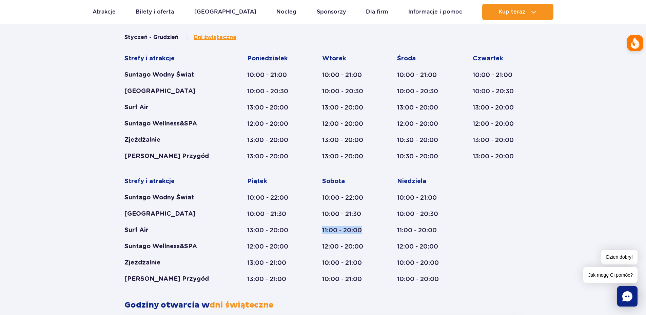
click at [363, 230] on div "11:00 - 20:00" at bounding box center [346, 230] width 49 height 8
drag, startPoint x: 365, startPoint y: 213, endPoint x: 313, endPoint y: 211, distance: 52.0
click at [313, 211] on div "Strefy i atrakcje Suntago Wodny Świat Crocodile Island Surf Air Suntago Wellnes…" at bounding box center [323, 169] width 397 height 229
click at [325, 210] on div "[DATE] 10:00 - 22:00 10:00 - 21:30 11:00 - 20:00 12:00 - 20:00 10:00 - 21:00 10…" at bounding box center [346, 230] width 49 height 106
drag, startPoint x: 327, startPoint y: 196, endPoint x: 355, endPoint y: 197, distance: 28.2
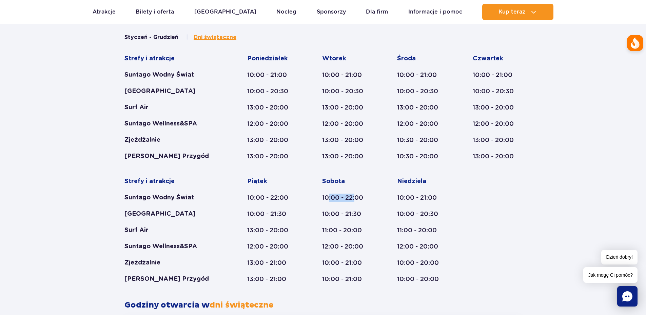
click at [355, 197] on div "10:00 - 22:00" at bounding box center [346, 198] width 49 height 8
drag, startPoint x: 364, startPoint y: 215, endPoint x: 328, endPoint y: 212, distance: 36.1
click at [328, 212] on div "10:00 - 21:30" at bounding box center [346, 214] width 49 height 8
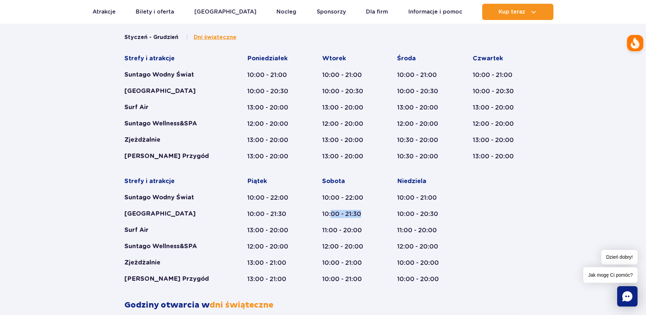
drag, startPoint x: 364, startPoint y: 213, endPoint x: 330, endPoint y: 212, distance: 34.3
click at [330, 212] on div "10:00 - 21:30" at bounding box center [346, 214] width 49 height 8
click at [331, 212] on div "10:00 - 21:30" at bounding box center [346, 214] width 49 height 8
drag, startPoint x: 364, startPoint y: 232, endPoint x: 341, endPoint y: 231, distance: 22.4
click at [341, 231] on div "11:00 - 20:00" at bounding box center [346, 230] width 49 height 8
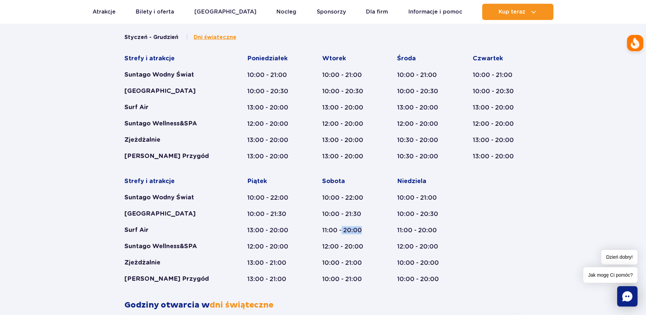
click at [341, 231] on div "11:00 - 20:00" at bounding box center [346, 230] width 49 height 8
click at [341, 247] on div "12:00 - 20:00" at bounding box center [346, 247] width 49 height 8
click at [340, 248] on div "12:00 - 20:00" at bounding box center [346, 247] width 49 height 8
click at [365, 262] on div "10:00 - 21:00" at bounding box center [346, 263] width 49 height 8
